Goal: Obtain resource: Download file/media

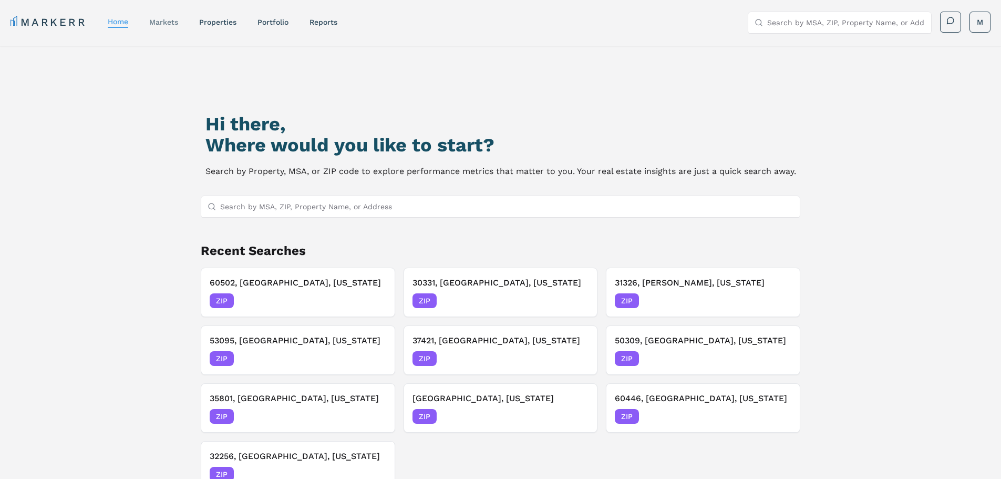
click at [169, 26] on link "markets" at bounding box center [163, 22] width 29 height 8
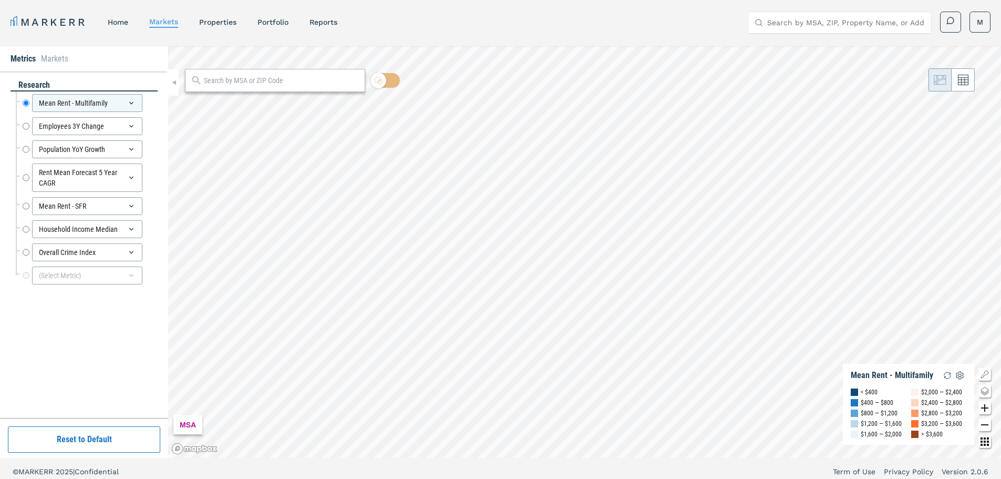
click at [229, 81] on input "text" at bounding box center [282, 80] width 156 height 11
drag, startPoint x: 228, startPoint y: 85, endPoint x: 234, endPoint y: 85, distance: 5.8
click at [228, 85] on input "text" at bounding box center [282, 80] width 156 height 11
type input "53209"
click at [351, 104] on span "ZIP" at bounding box center [346, 103] width 21 height 9
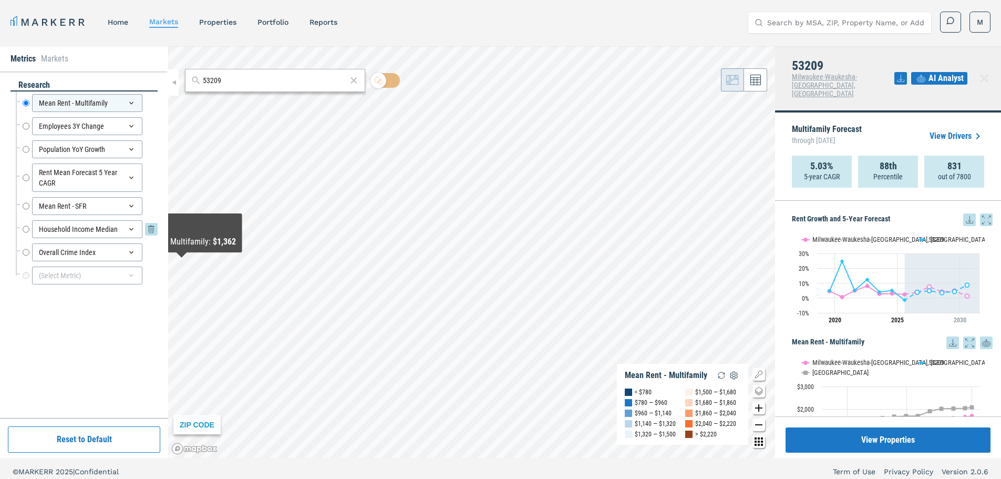
click at [26, 228] on input "Household Income Median" at bounding box center [26, 229] width 7 height 18
radio input "false"
radio input "true"
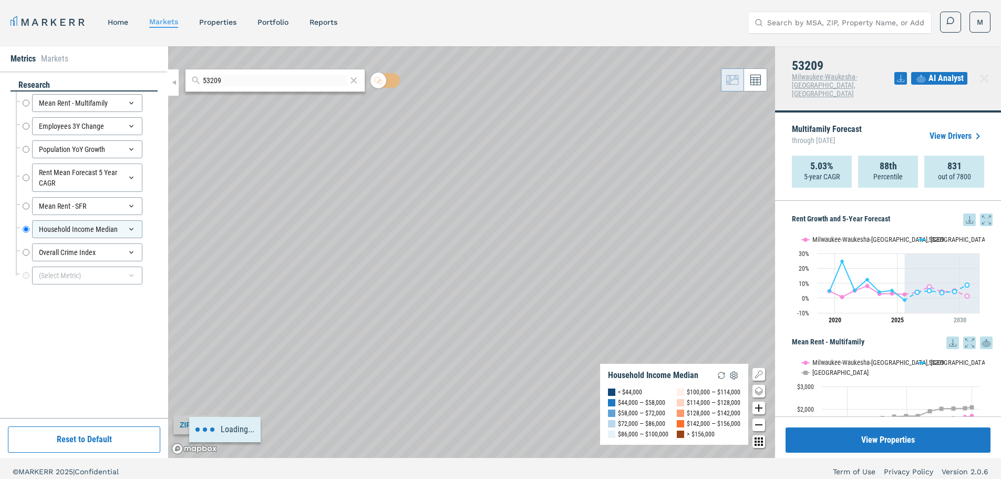
click at [578, 209] on div "Loading..." at bounding box center [471, 251] width 607 height 411
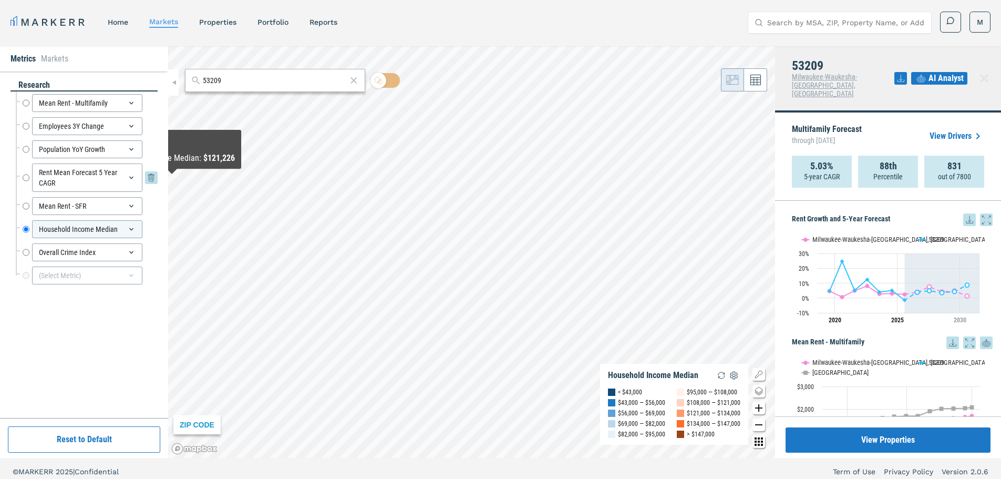
click at [24, 179] on input "Rent Mean Forecast 5 Year CAGR" at bounding box center [26, 177] width 7 height 28
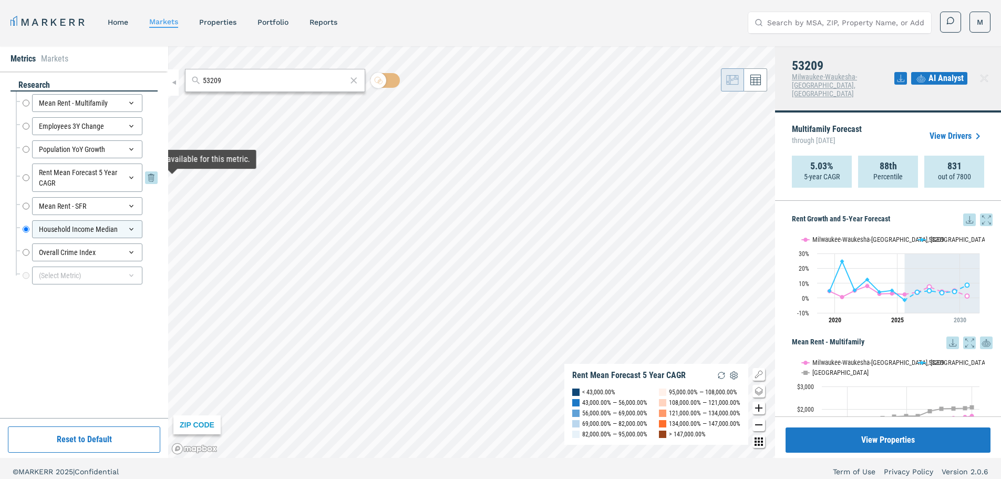
radio input "true"
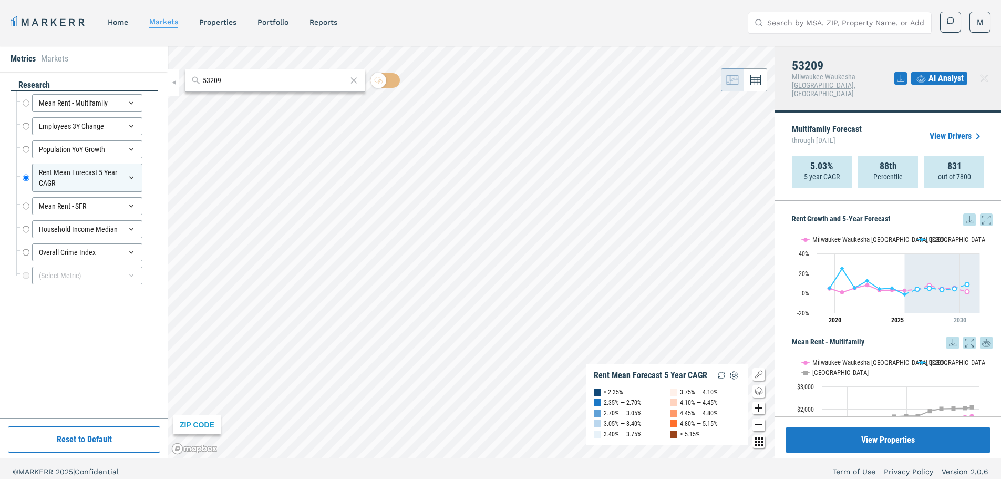
click at [972, 130] on icon at bounding box center [978, 136] width 13 height 13
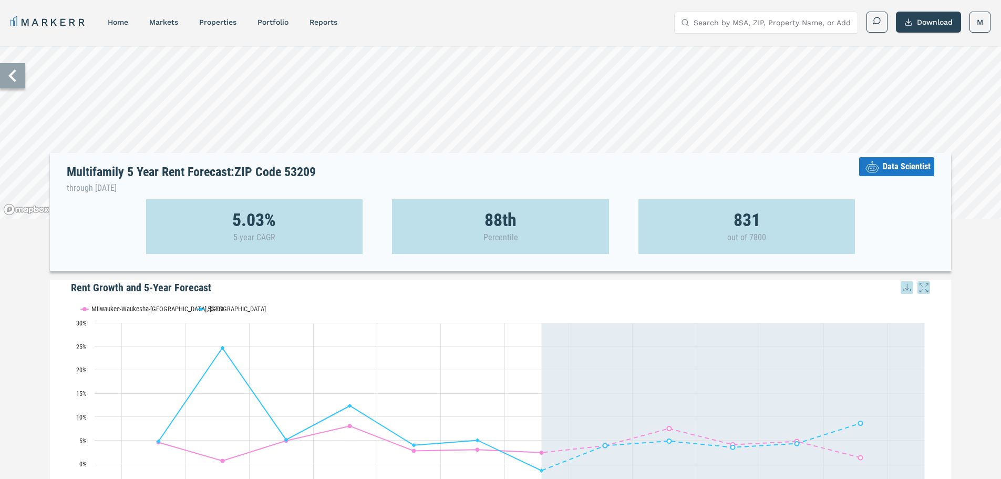
click at [906, 288] on icon at bounding box center [907, 287] width 13 height 13
click at [879, 349] on div "Download as XLS" at bounding box center [872, 354] width 84 height 23
